Goal: Information Seeking & Learning: Learn about a topic

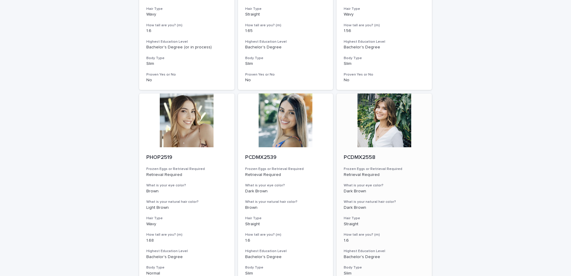
scroll to position [682, 0]
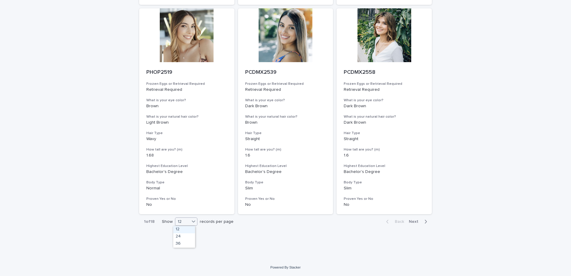
click at [187, 224] on div "12" at bounding box center [182, 222] width 14 height 6
click at [181, 243] on div "36" at bounding box center [184, 243] width 22 height 7
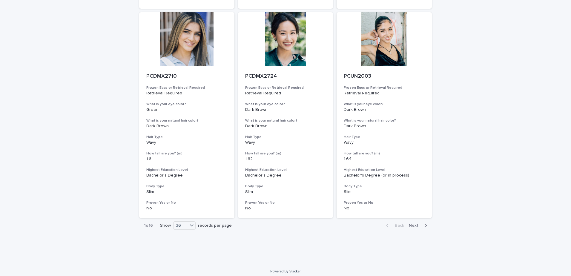
scroll to position [2359, 0]
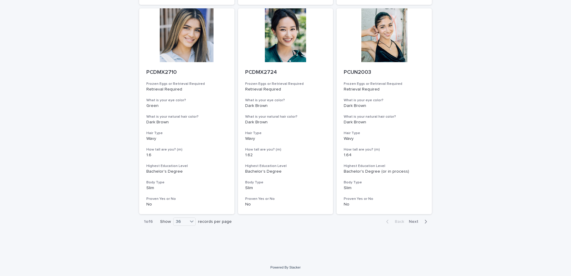
click at [413, 223] on span "Next" at bounding box center [415, 222] width 13 height 4
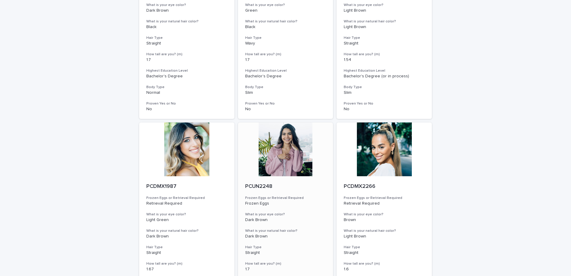
scroll to position [239, 0]
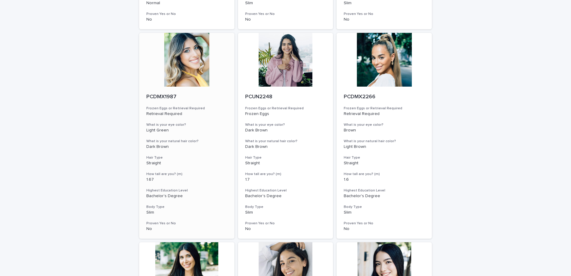
click at [177, 69] on div at bounding box center [186, 60] width 95 height 54
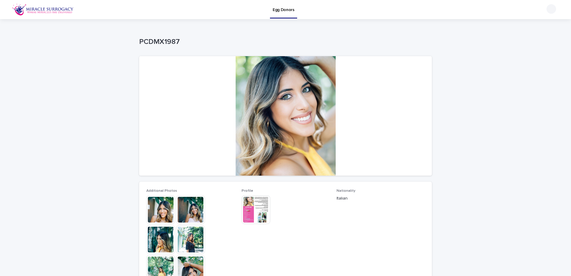
click at [188, 210] on img at bounding box center [190, 209] width 29 height 29
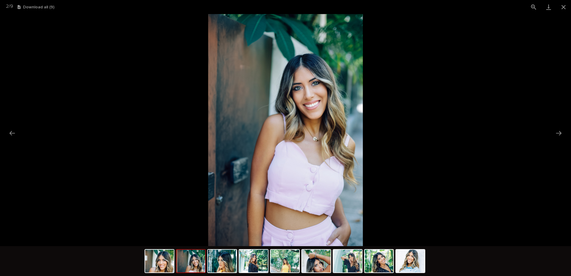
click at [199, 263] on img at bounding box center [191, 261] width 29 height 23
click at [230, 265] on img at bounding box center [222, 261] width 29 height 23
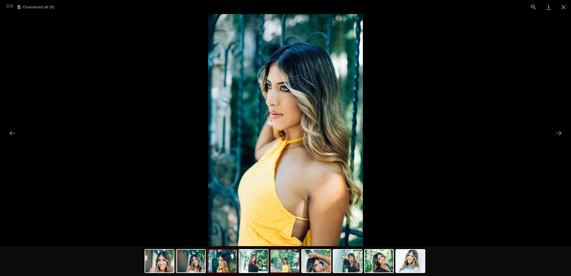
click at [287, 266] on img at bounding box center [285, 261] width 29 height 23
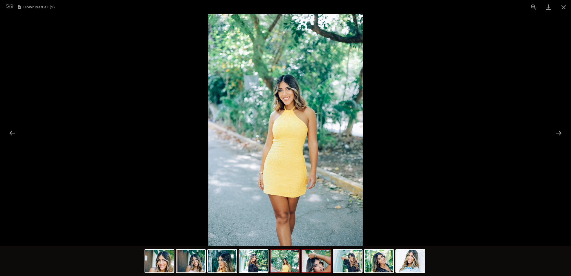
click at [315, 266] on img at bounding box center [316, 261] width 29 height 23
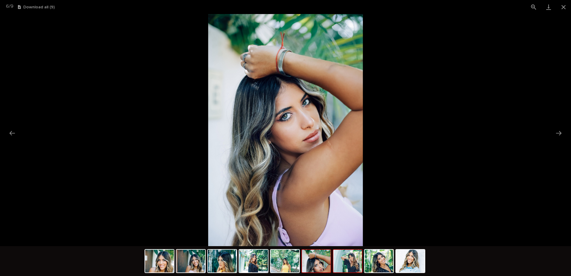
click at [353, 266] on img at bounding box center [347, 261] width 29 height 23
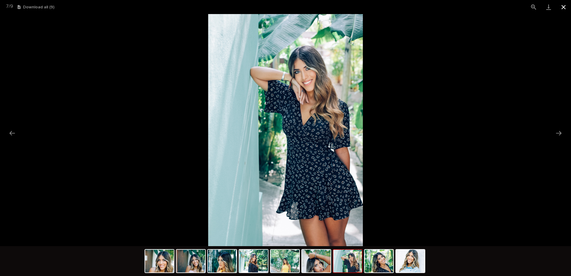
click at [566, 3] on button "Close gallery" at bounding box center [563, 7] width 15 height 14
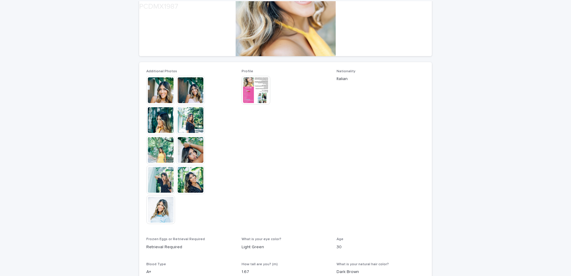
scroll to position [149, 0]
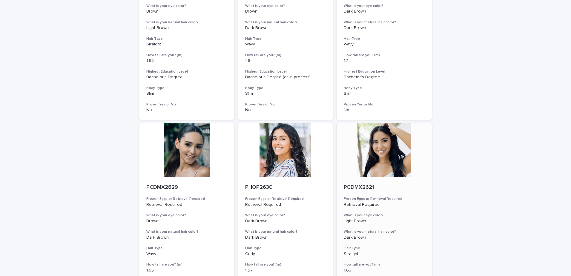
scroll to position [657, 0]
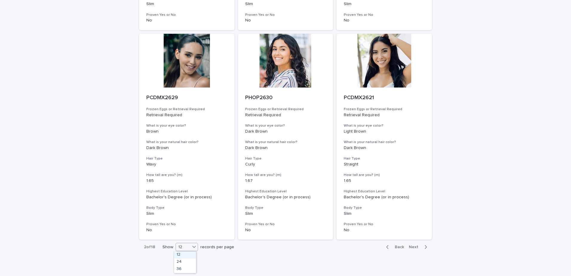
click at [188, 249] on div "12" at bounding box center [183, 247] width 14 height 6
click at [179, 268] on div "36" at bounding box center [185, 269] width 22 height 7
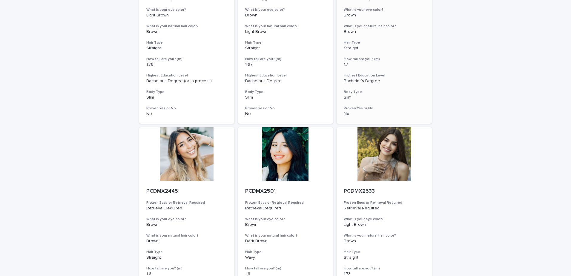
scroll to position [2359, 0]
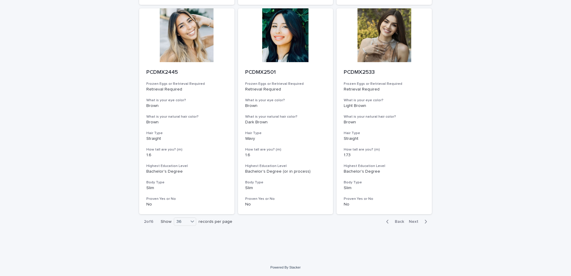
click at [416, 221] on span "Next" at bounding box center [415, 222] width 13 height 4
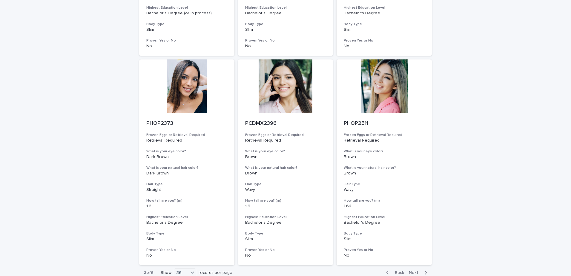
scroll to position [2359, 0]
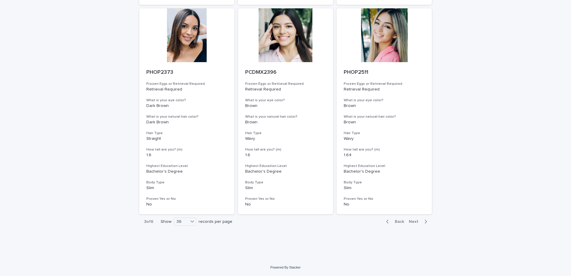
click at [413, 219] on button "Next" at bounding box center [418, 221] width 25 height 5
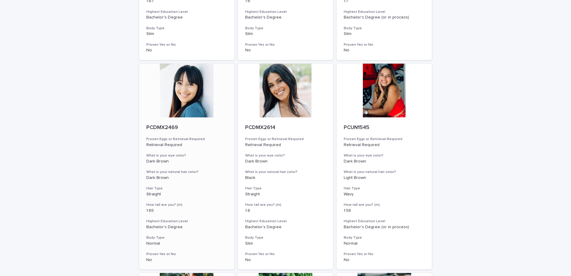
scroll to position [657, 0]
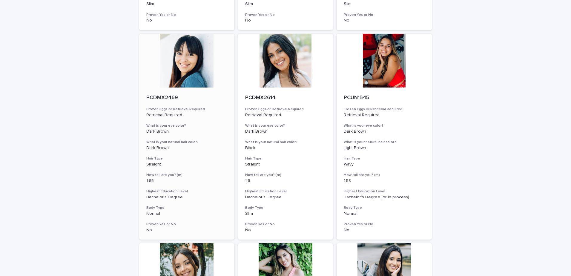
click at [194, 59] on div at bounding box center [186, 61] width 95 height 54
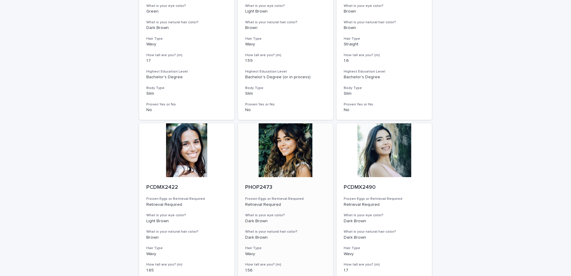
scroll to position [682, 0]
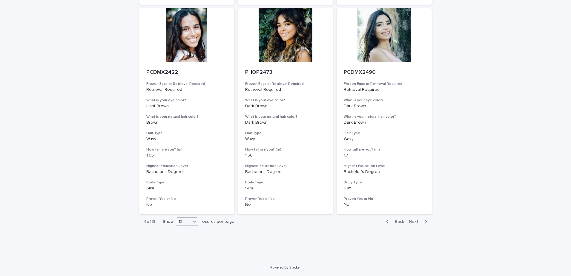
click at [179, 220] on div "12" at bounding box center [183, 222] width 14 height 6
click at [178, 243] on div "36" at bounding box center [185, 243] width 22 height 7
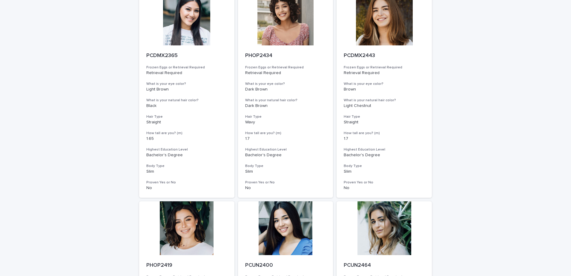
scroll to position [2359, 0]
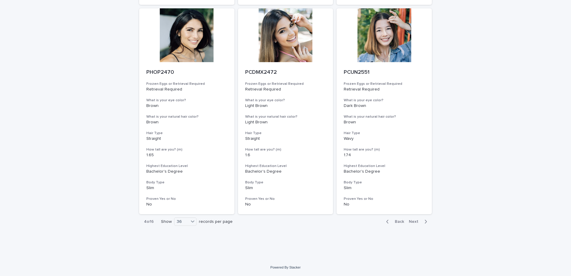
click at [409, 219] on button "Next" at bounding box center [418, 221] width 25 height 5
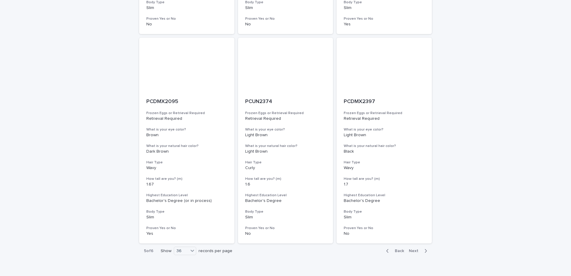
scroll to position [2359, 0]
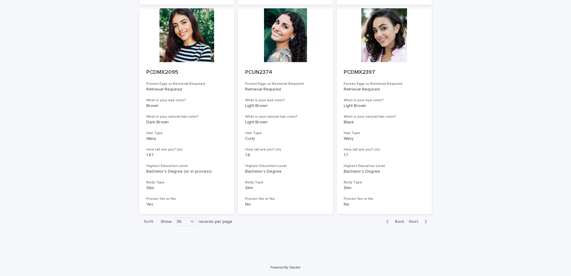
click at [412, 220] on span "Next" at bounding box center [415, 222] width 13 height 4
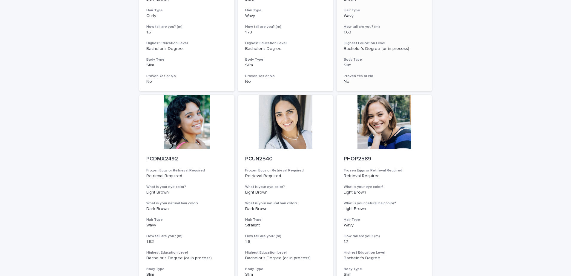
scroll to position [1314, 0]
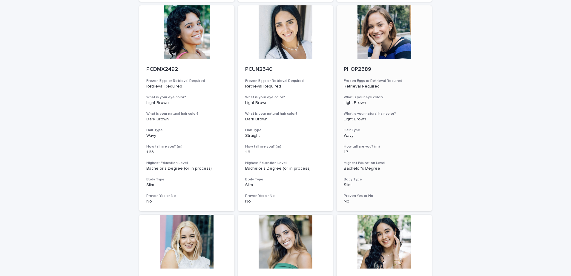
click at [384, 47] on div at bounding box center [384, 32] width 95 height 54
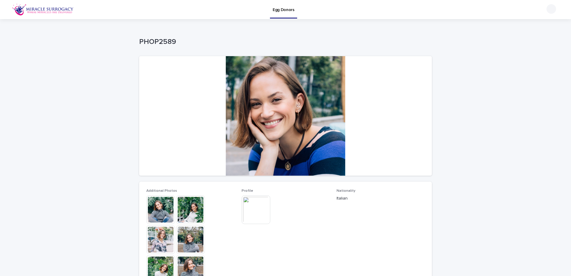
scroll to position [119, 0]
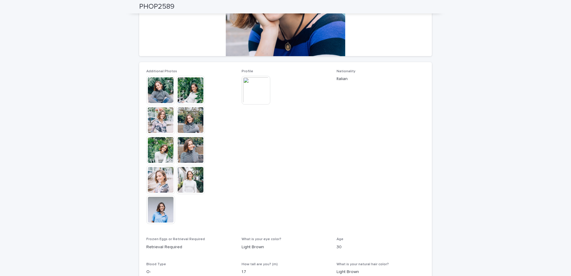
click at [256, 83] on img at bounding box center [256, 90] width 29 height 29
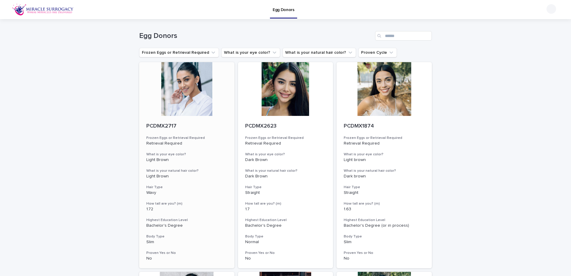
click at [202, 100] on div at bounding box center [186, 89] width 95 height 54
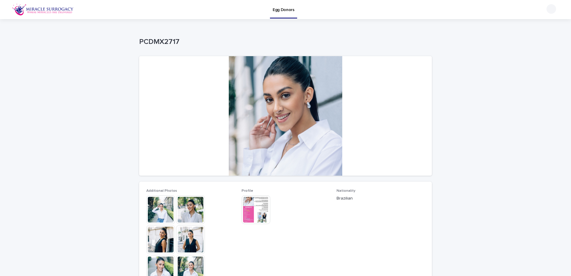
click at [196, 245] on img at bounding box center [190, 239] width 29 height 29
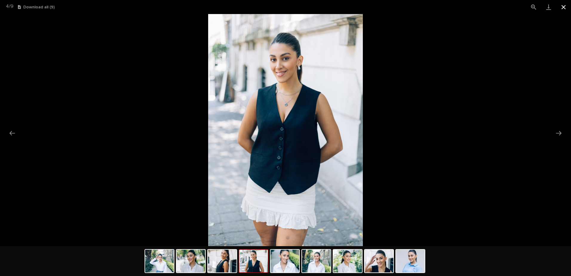
click at [563, 10] on button "Close gallery" at bounding box center [563, 7] width 15 height 14
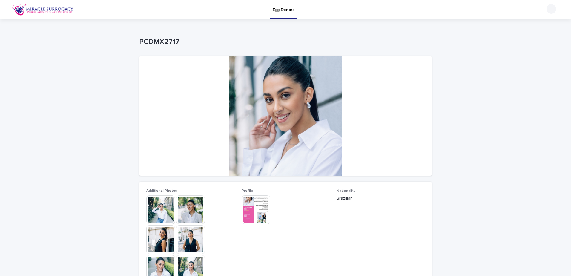
click at [250, 218] on img at bounding box center [256, 209] width 29 height 29
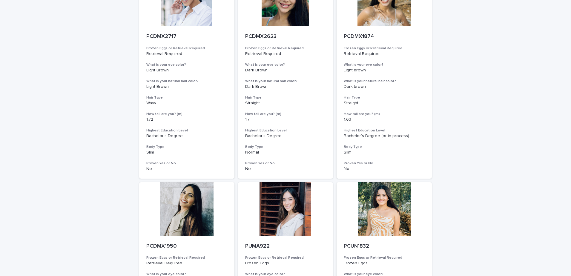
scroll to position [119, 0]
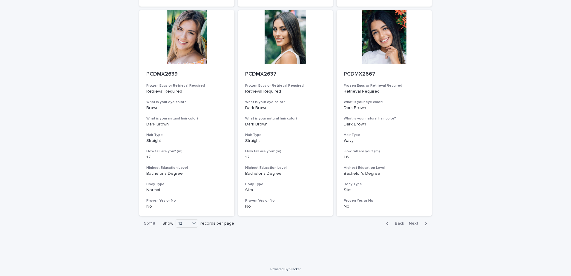
scroll to position [682, 0]
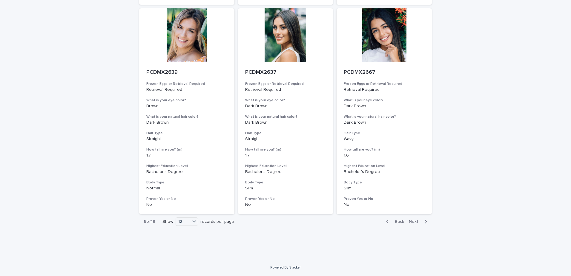
click at [194, 226] on div "5 of 18 Show 12 records per page" at bounding box center [189, 221] width 100 height 15
click at [191, 218] on icon at bounding box center [194, 221] width 6 height 6
click at [183, 243] on div "36" at bounding box center [185, 243] width 22 height 7
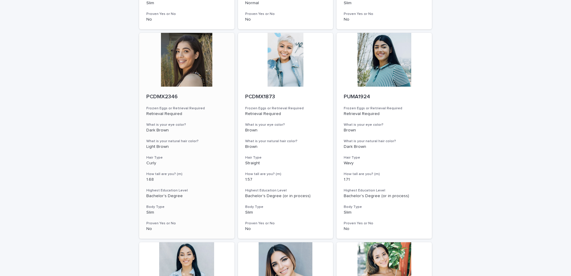
scroll to position [269, 0]
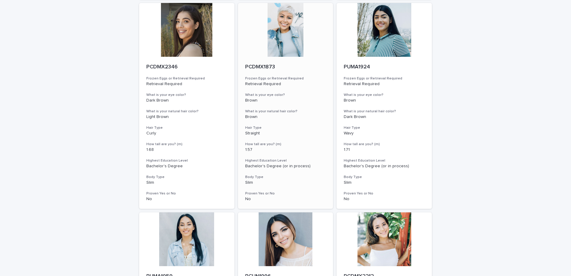
click at [285, 42] on div at bounding box center [285, 30] width 95 height 54
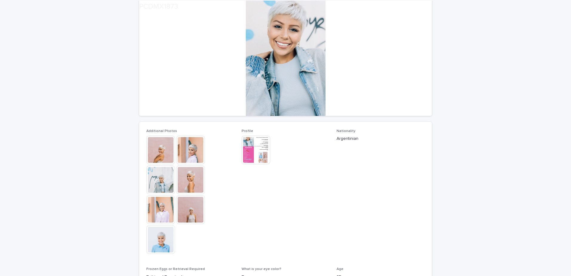
scroll to position [90, 0]
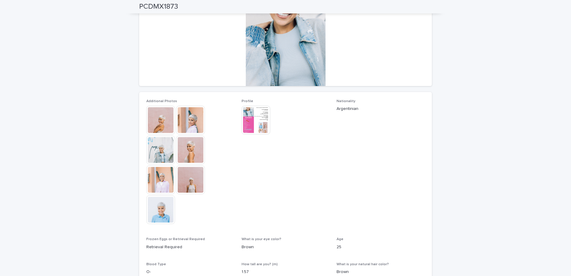
click at [196, 131] on img at bounding box center [190, 120] width 29 height 29
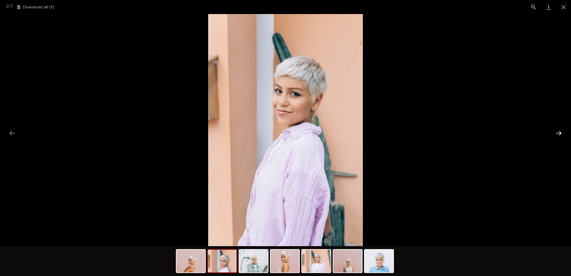
click at [558, 135] on button "Next slide" at bounding box center [559, 133] width 13 height 12
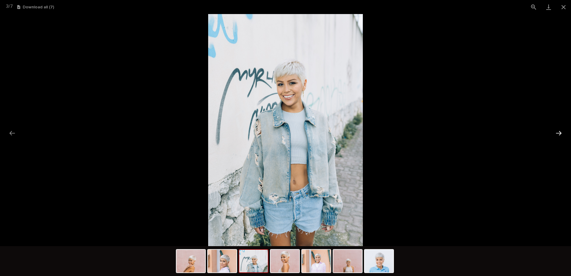
click at [558, 135] on button "Next slide" at bounding box center [559, 133] width 13 height 12
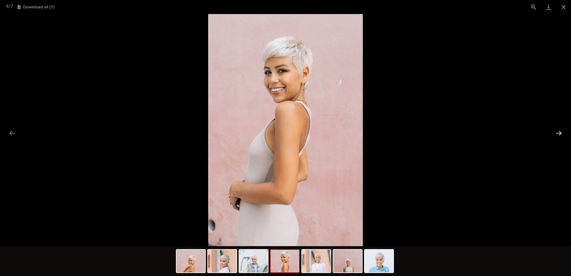
click at [558, 135] on button "Next slide" at bounding box center [559, 133] width 13 height 12
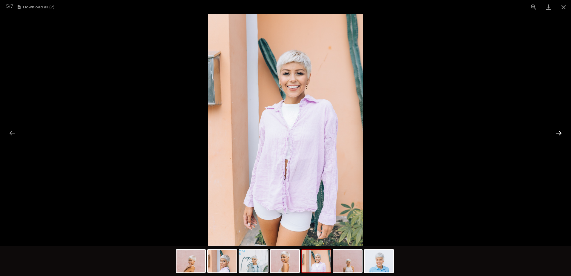
click at [558, 135] on button "Next slide" at bounding box center [559, 133] width 13 height 12
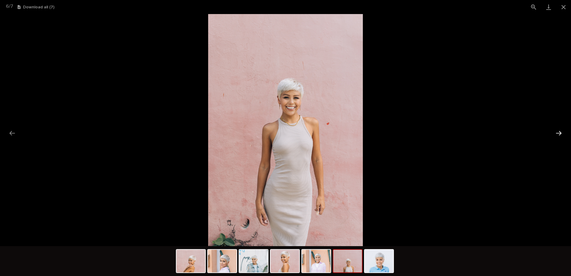
click at [558, 135] on button "Next slide" at bounding box center [559, 133] width 13 height 12
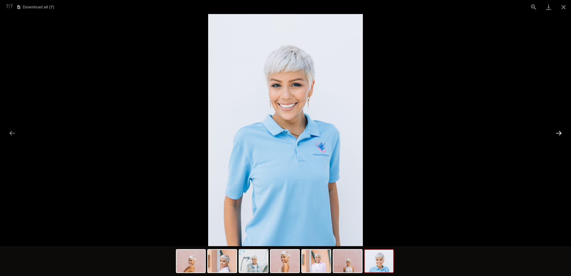
click at [558, 135] on button "Next slide" at bounding box center [559, 133] width 13 height 12
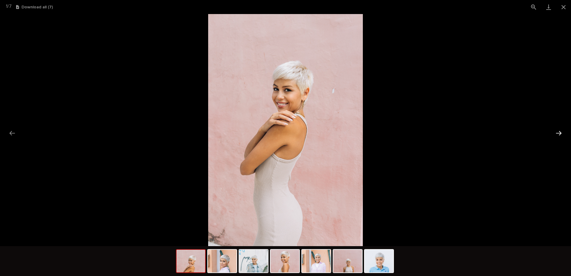
click at [558, 135] on button "Next slide" at bounding box center [559, 133] width 13 height 12
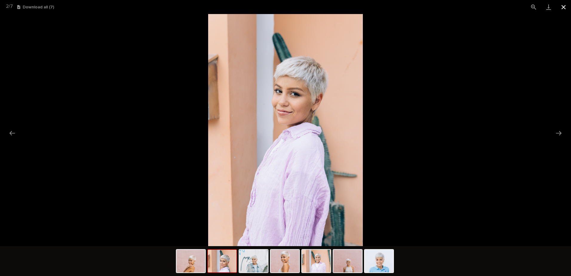
click at [564, 9] on button "Close gallery" at bounding box center [563, 7] width 15 height 14
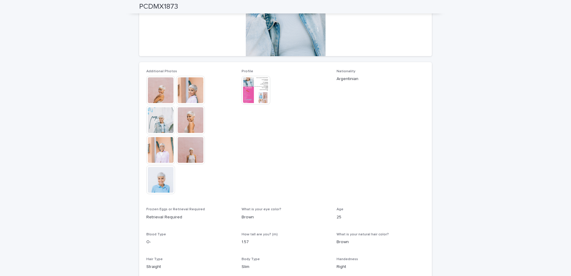
scroll to position [149, 0]
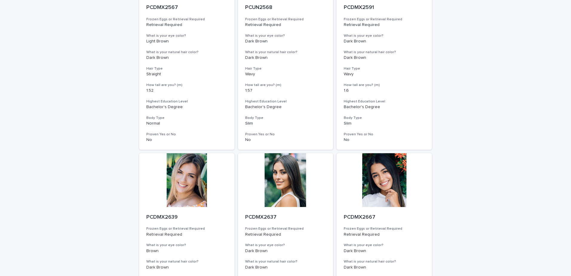
scroll to position [682, 0]
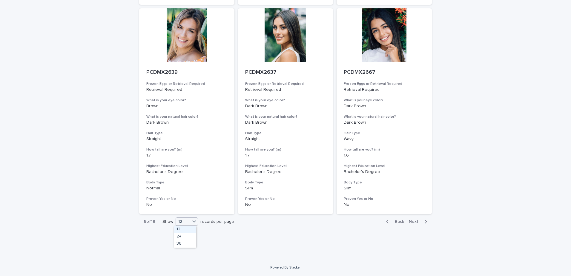
click at [178, 222] on div "12" at bounding box center [183, 222] width 14 height 6
click at [182, 244] on div "36" at bounding box center [185, 243] width 22 height 7
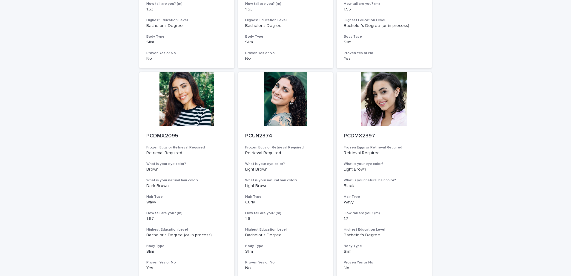
scroll to position [2359, 0]
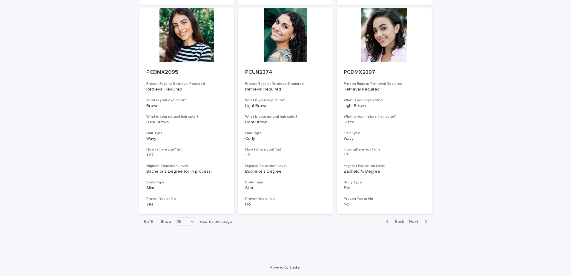
click at [414, 222] on span "Next" at bounding box center [415, 222] width 13 height 4
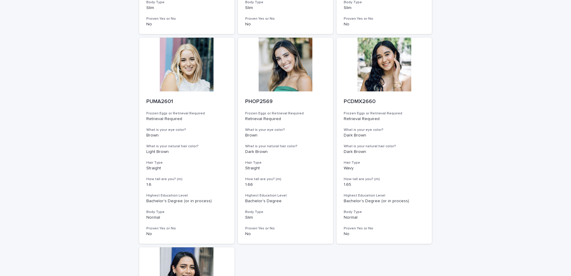
scroll to position [1461, 0]
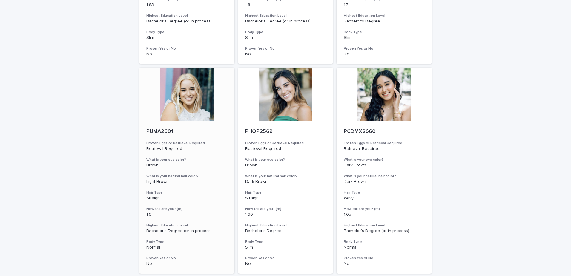
click at [202, 94] on div at bounding box center [186, 94] width 95 height 54
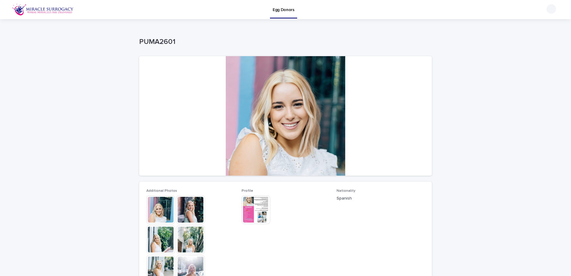
scroll to position [119, 0]
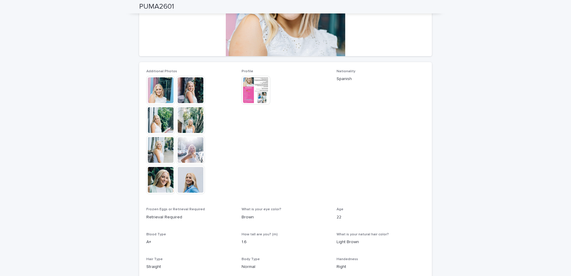
click at [165, 178] on img at bounding box center [160, 179] width 29 height 29
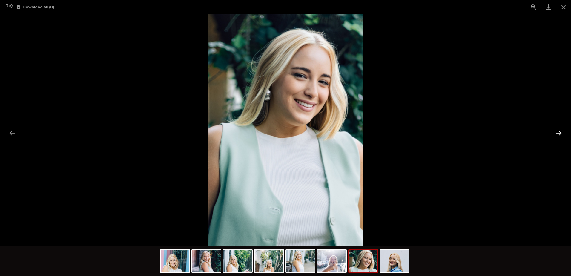
click at [561, 133] on button "Next slide" at bounding box center [559, 133] width 13 height 12
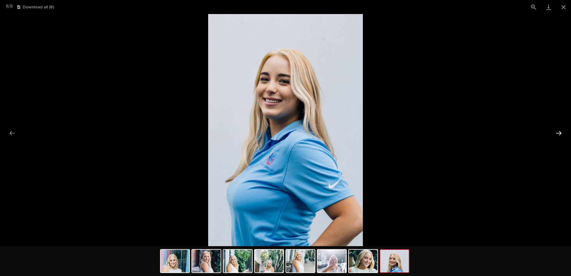
click at [561, 133] on button "Next slide" at bounding box center [559, 133] width 13 height 12
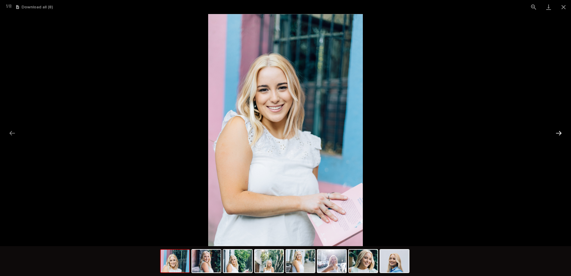
click at [561, 133] on button "Next slide" at bounding box center [559, 133] width 13 height 12
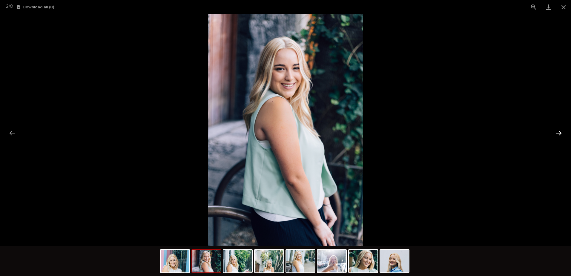
click at [561, 133] on button "Next slide" at bounding box center [559, 133] width 13 height 12
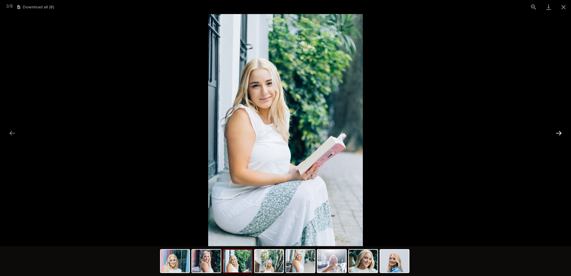
click at [560, 133] on button "Next slide" at bounding box center [559, 133] width 13 height 12
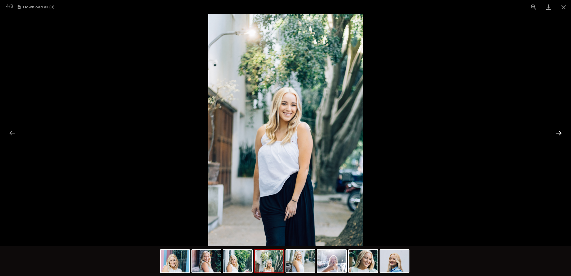
click at [560, 133] on button "Next slide" at bounding box center [559, 133] width 13 height 12
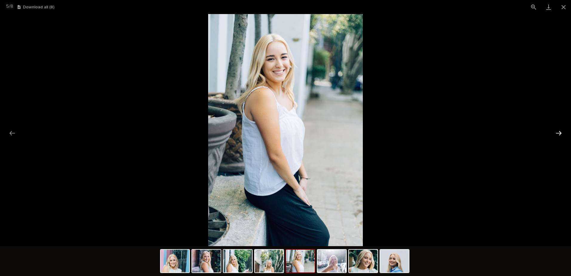
click at [560, 133] on button "Next slide" at bounding box center [559, 133] width 13 height 12
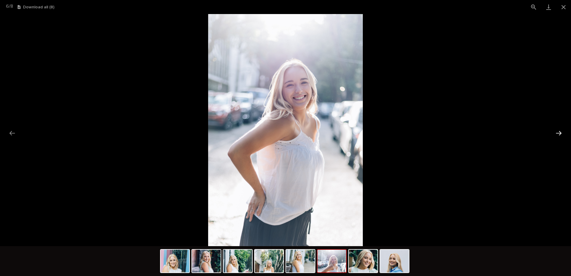
click at [560, 133] on button "Next slide" at bounding box center [559, 133] width 13 height 12
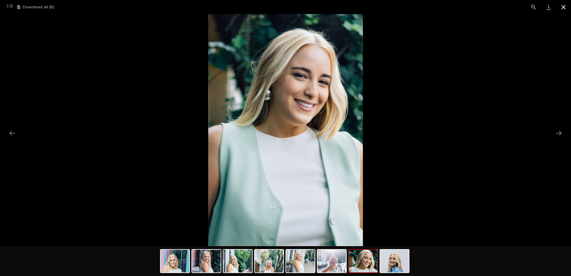
click at [563, 6] on button "Close gallery" at bounding box center [563, 7] width 15 height 14
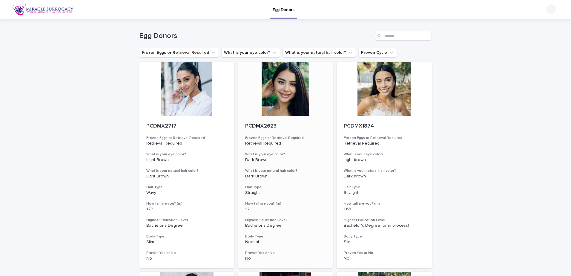
click at [291, 106] on div at bounding box center [285, 89] width 95 height 54
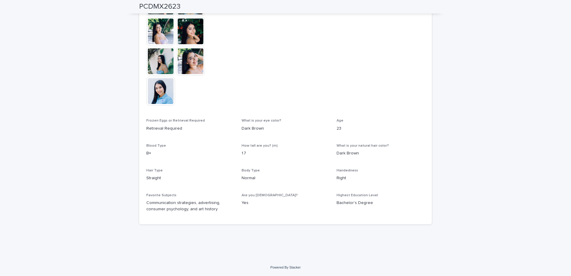
scroll to position [178, 0]
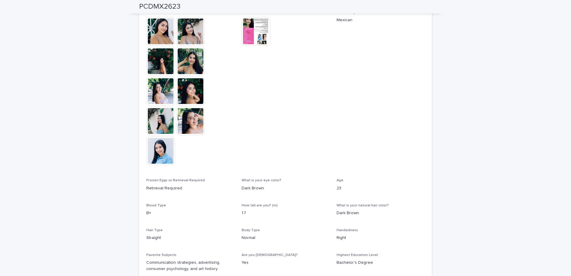
click at [157, 122] on img at bounding box center [160, 121] width 29 height 29
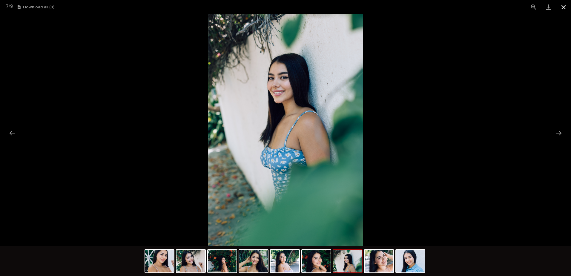
click at [561, 6] on button "Close gallery" at bounding box center [563, 7] width 15 height 14
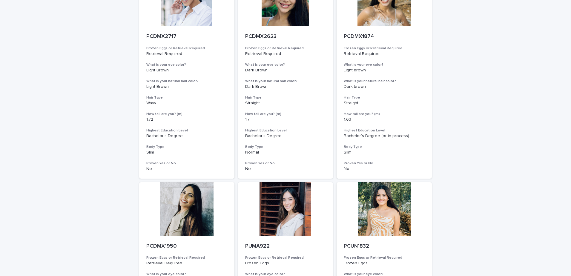
scroll to position [149, 0]
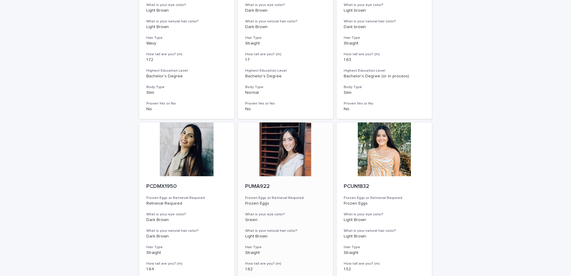
click at [282, 169] on div at bounding box center [285, 149] width 95 height 54
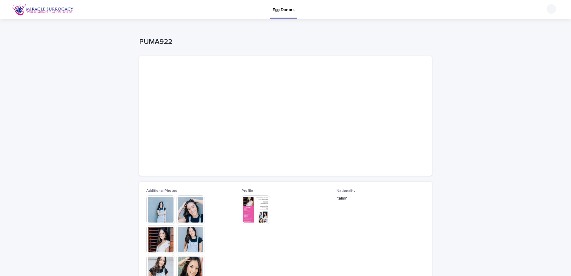
click at [187, 215] on img at bounding box center [190, 209] width 29 height 29
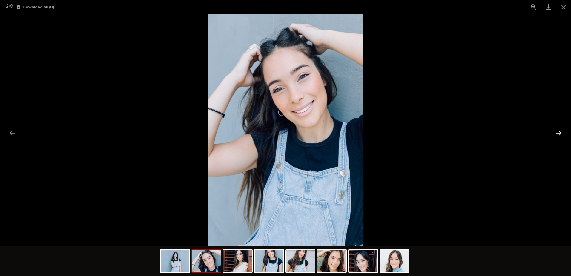
click at [560, 130] on button "Next slide" at bounding box center [559, 133] width 13 height 12
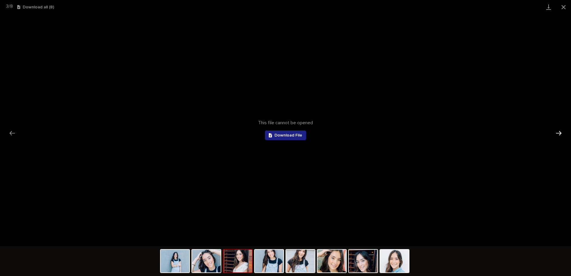
click at [560, 130] on button "Next slide" at bounding box center [559, 133] width 13 height 12
click at [278, 267] on img at bounding box center [269, 261] width 29 height 23
click at [399, 267] on img at bounding box center [394, 261] width 29 height 23
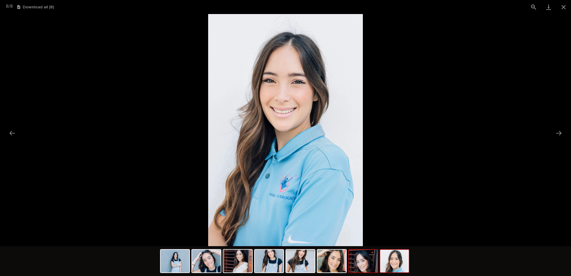
click at [370, 264] on img at bounding box center [363, 261] width 29 height 23
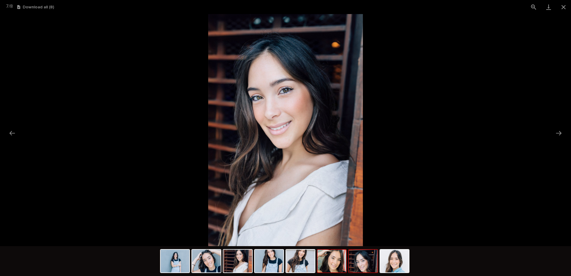
click at [339, 261] on img at bounding box center [331, 261] width 29 height 23
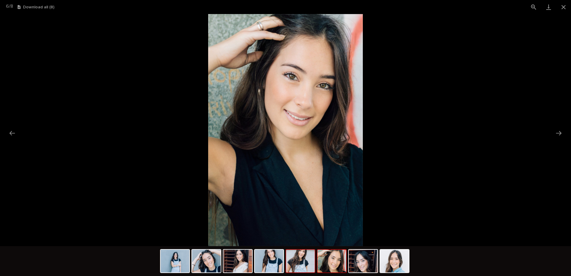
click at [312, 255] on img at bounding box center [300, 261] width 29 height 23
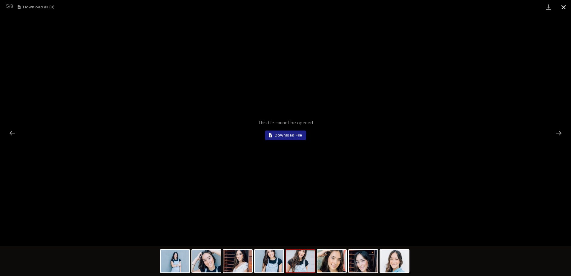
click at [567, 8] on button "Close gallery" at bounding box center [563, 7] width 15 height 14
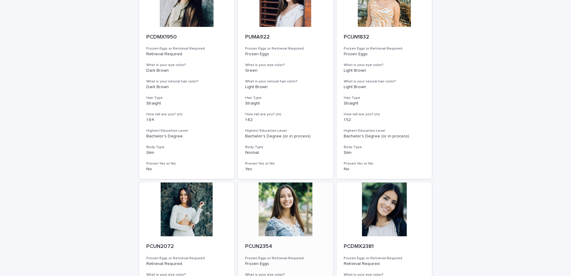
scroll to position [448, 0]
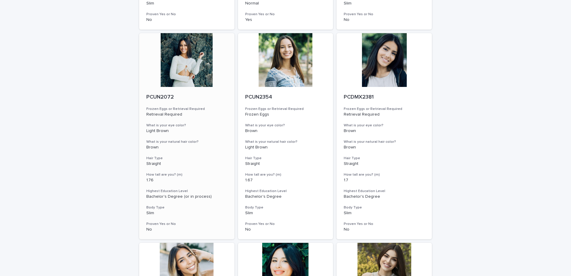
click at [176, 43] on div at bounding box center [186, 60] width 95 height 54
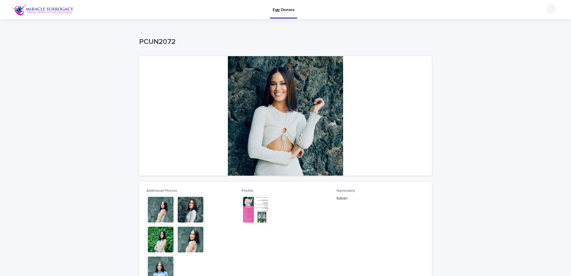
click at [160, 208] on img at bounding box center [160, 209] width 29 height 29
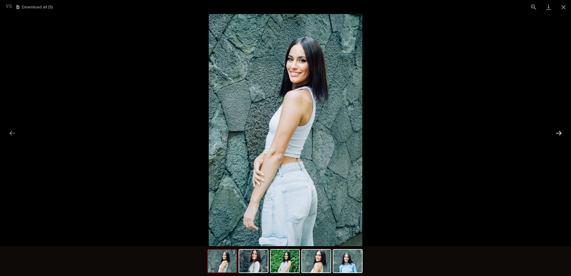
click at [558, 133] on button "Next slide" at bounding box center [559, 133] width 13 height 12
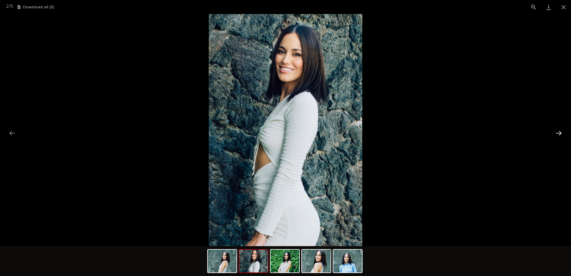
click at [558, 133] on button "Next slide" at bounding box center [559, 133] width 13 height 12
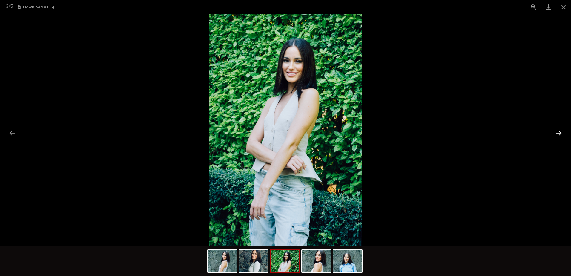
click at [558, 133] on button "Next slide" at bounding box center [559, 133] width 13 height 12
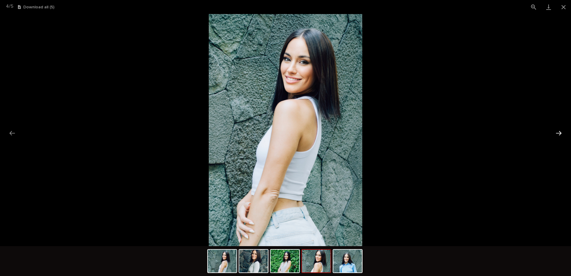
click at [558, 133] on button "Next slide" at bounding box center [559, 133] width 13 height 12
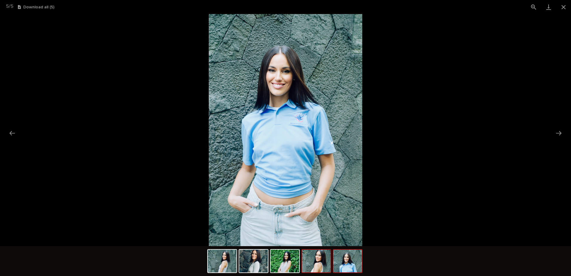
click at [319, 263] on img at bounding box center [316, 261] width 29 height 23
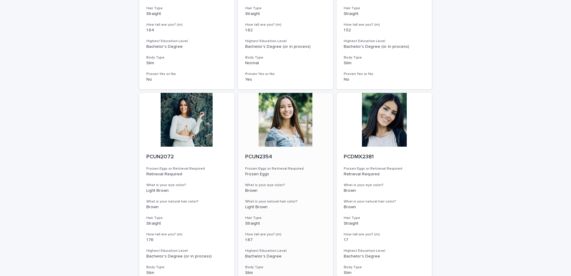
scroll to position [418, 0]
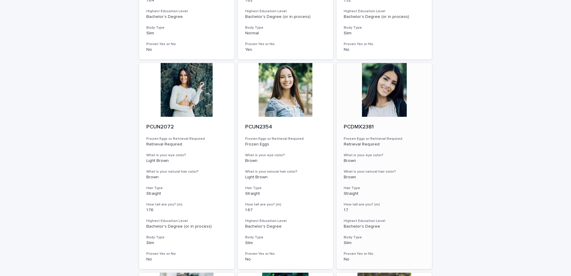
click at [396, 95] on div at bounding box center [384, 90] width 95 height 54
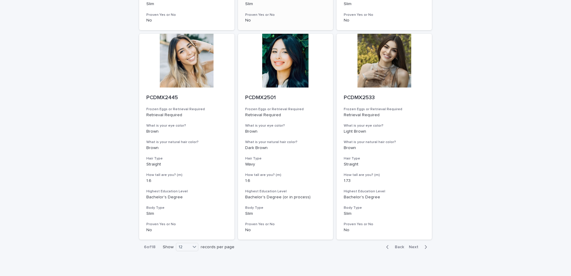
scroll to position [682, 0]
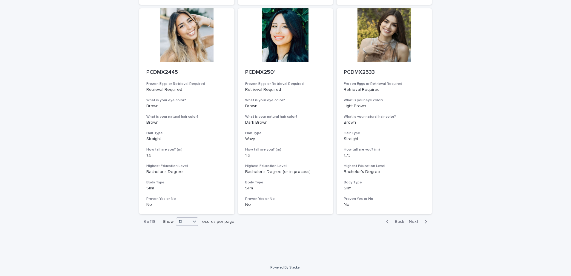
click at [191, 223] on icon at bounding box center [194, 221] width 6 height 6
click at [187, 244] on div "36" at bounding box center [185, 243] width 22 height 7
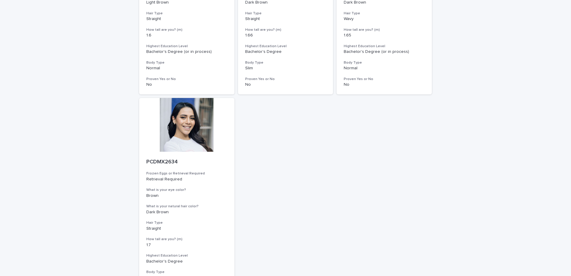
scroll to position [1730, 0]
